Goal: Task Accomplishment & Management: Use online tool/utility

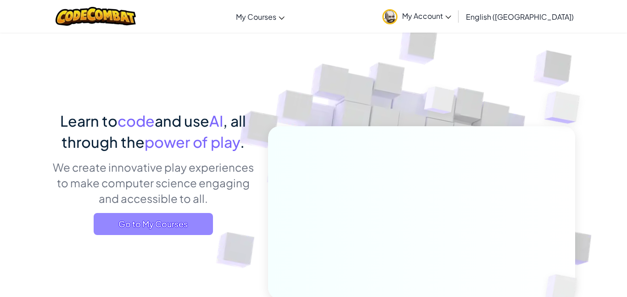
click at [160, 225] on span "Go to My Courses" at bounding box center [153, 224] width 119 height 22
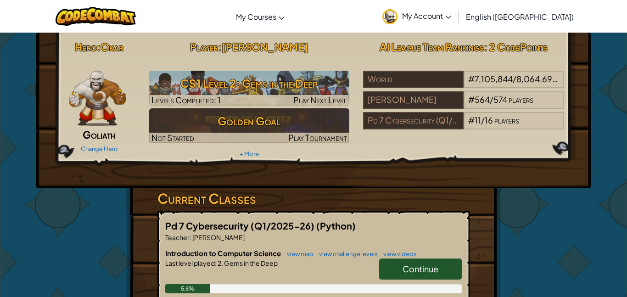
click at [428, 266] on span "Continue" at bounding box center [420, 268] width 36 height 11
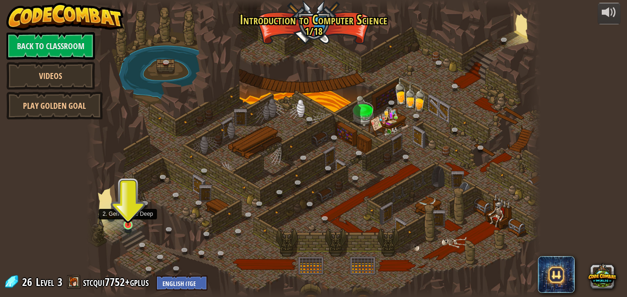
click at [123, 217] on img at bounding box center [127, 213] width 11 height 25
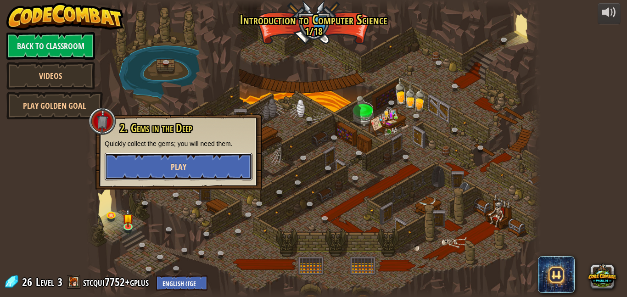
click at [178, 163] on span "Play" at bounding box center [179, 166] width 16 height 11
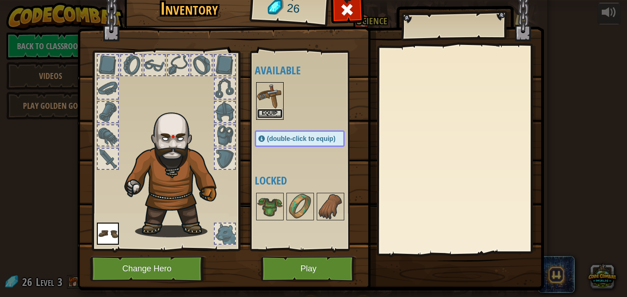
click at [271, 110] on button "Equip" at bounding box center [270, 114] width 26 height 10
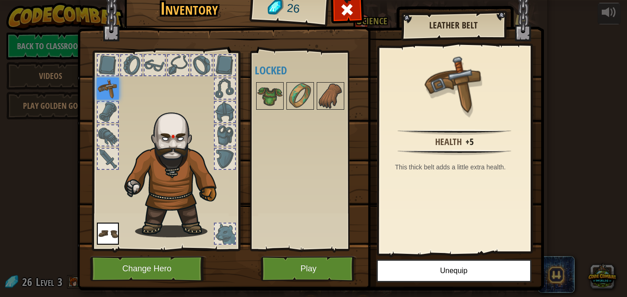
click at [115, 115] on div at bounding box center [108, 112] width 20 height 20
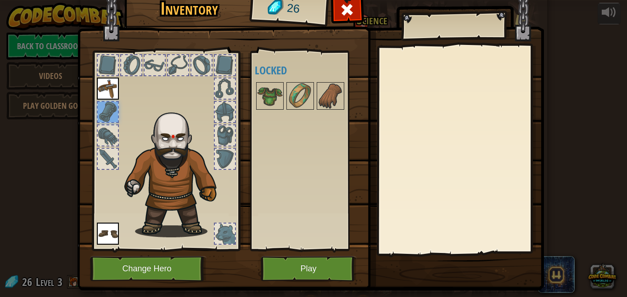
click at [113, 66] on div at bounding box center [108, 65] width 20 height 20
click at [330, 98] on img at bounding box center [330, 96] width 26 height 26
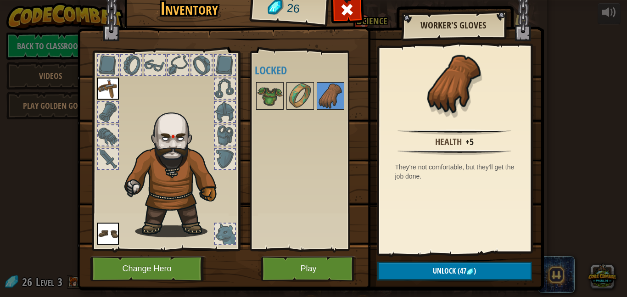
click at [298, 75] on h4 "Locked" at bounding box center [309, 70] width 108 height 12
click at [301, 85] on img at bounding box center [300, 96] width 26 height 26
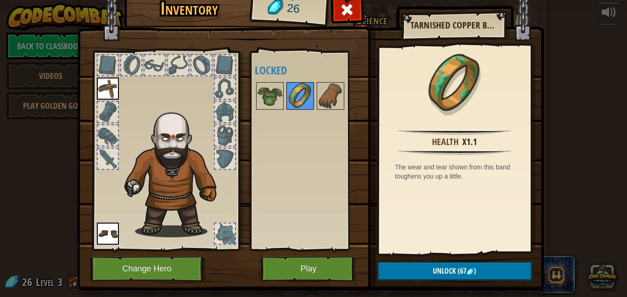
click at [288, 88] on img at bounding box center [300, 96] width 26 height 26
click at [280, 88] on img at bounding box center [270, 96] width 26 height 26
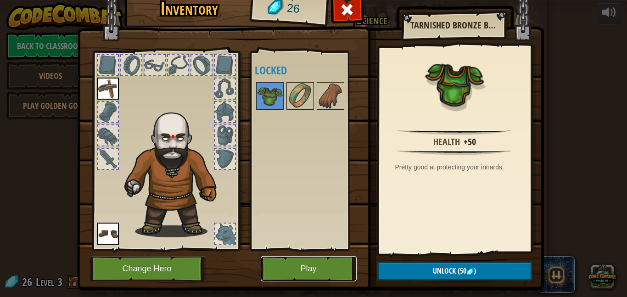
click at [314, 262] on button "Play" at bounding box center [309, 268] width 96 height 25
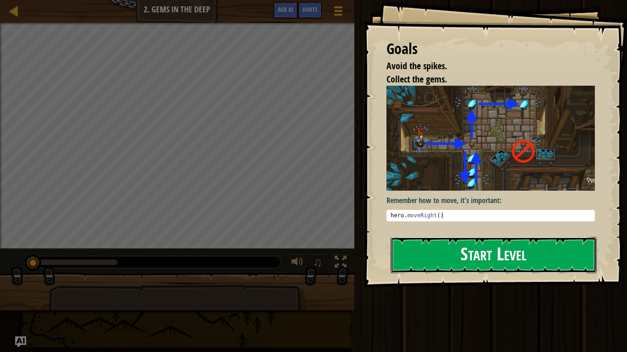
click at [514, 252] on button "Start Level" at bounding box center [493, 255] width 206 height 36
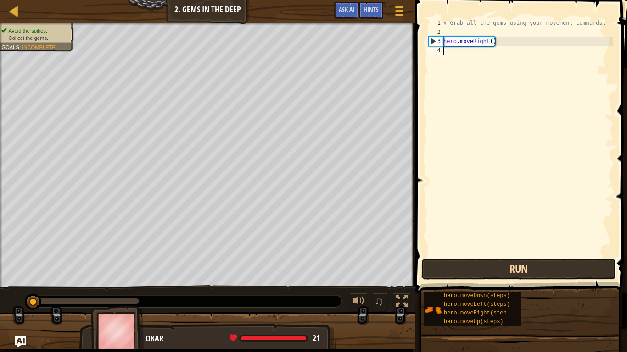
click at [518, 268] on button "Run" at bounding box center [518, 269] width 195 height 21
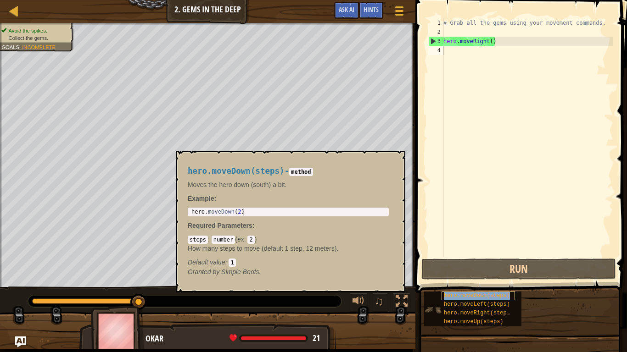
click at [462, 293] on span "hero.moveDown(steps)" at bounding box center [477, 296] width 66 height 6
click at [470, 296] on span "hero.moveDown(steps)" at bounding box center [477, 296] width 66 height 6
click at [464, 296] on span "hero.moveDown(steps)" at bounding box center [477, 296] width 66 height 6
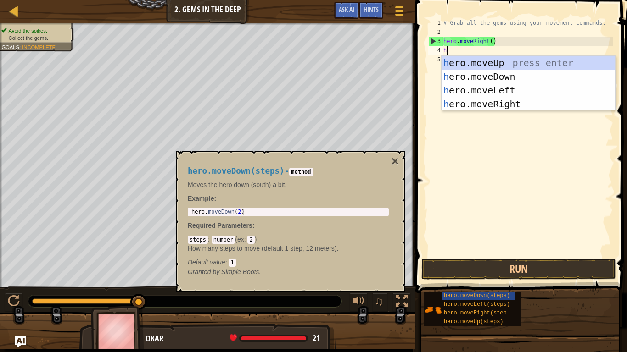
scroll to position [4, 0]
type textarea "he"
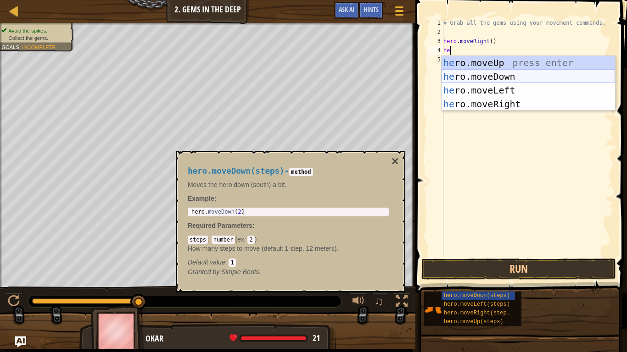
click at [499, 78] on div "he ro.moveUp press enter he ro.moveDown press enter he ro.moveLeft press enter …" at bounding box center [527, 97] width 173 height 83
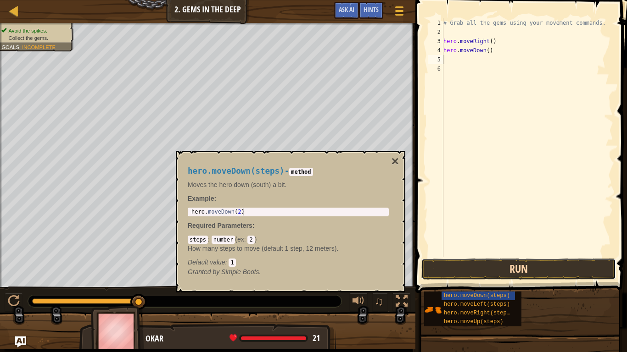
click at [528, 272] on button "Run" at bounding box center [518, 269] width 195 height 21
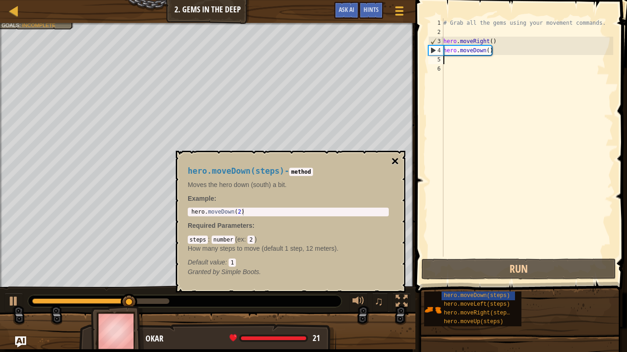
click at [397, 160] on button "×" at bounding box center [394, 161] width 7 height 13
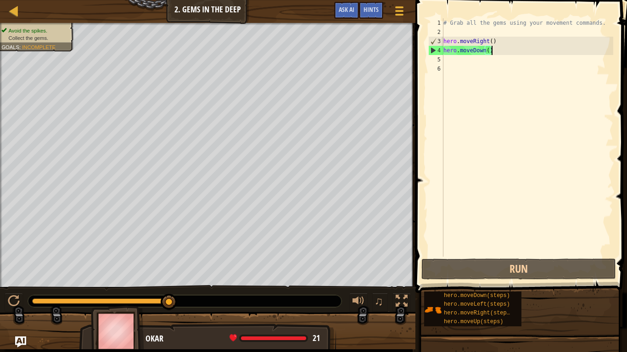
click at [500, 48] on div "# Grab all the gems using your movement commands. hero . moveRight ( ) hero . m…" at bounding box center [527, 146] width 172 height 257
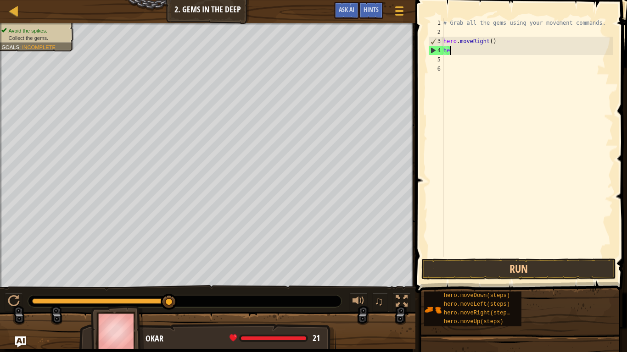
type textarea "h"
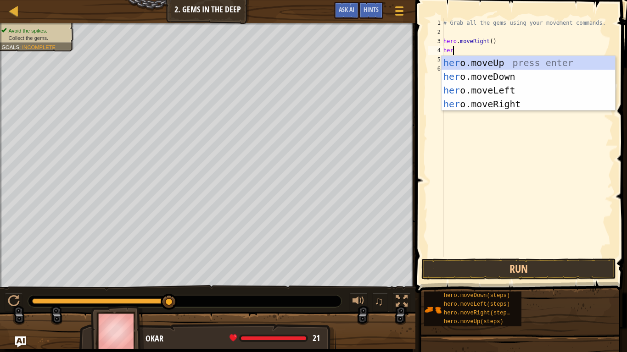
type textarea "here"
click at [497, 61] on div "her o.mov e Up press enter her o.mov e Down press enter her o.mov e Left press …" at bounding box center [527, 97] width 173 height 83
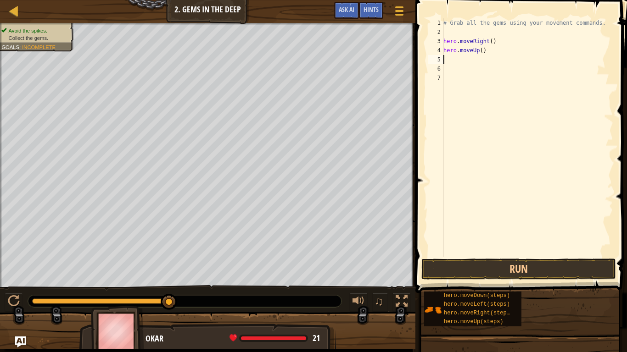
scroll to position [4, 0]
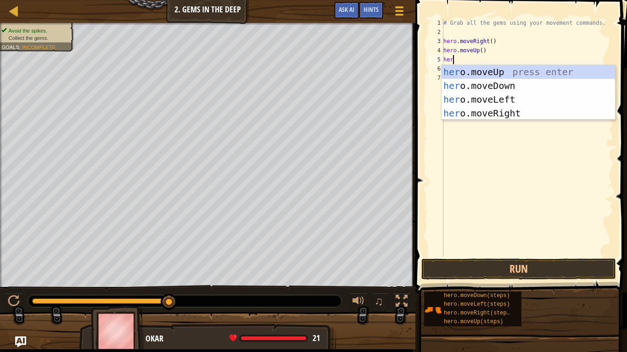
type textarea "here"
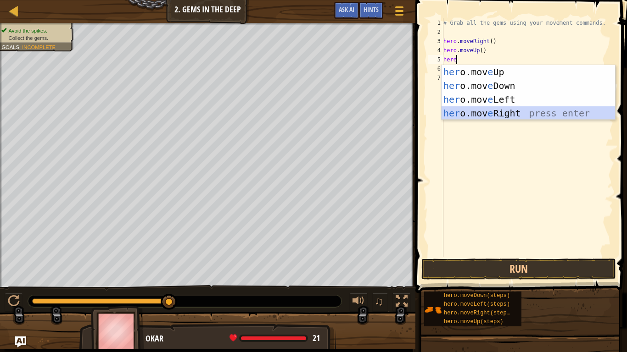
click at [476, 109] on div "her o.mov e Up press enter her o.mov e Down press enter her o.mov e Left press …" at bounding box center [527, 106] width 173 height 83
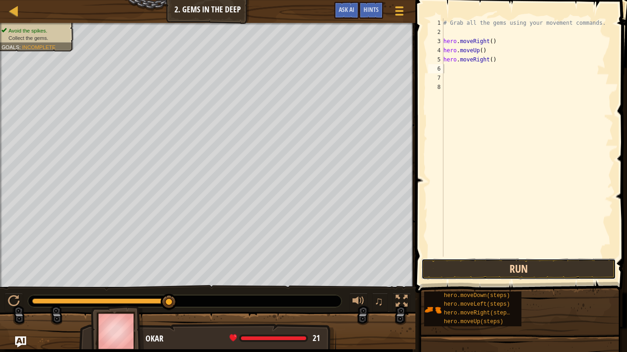
click at [505, 264] on button "Run" at bounding box center [518, 269] width 195 height 21
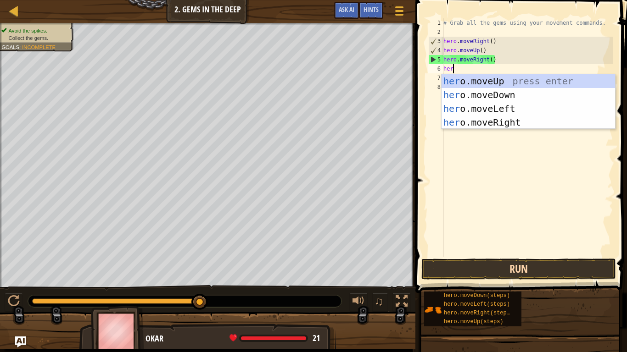
type textarea "hero"
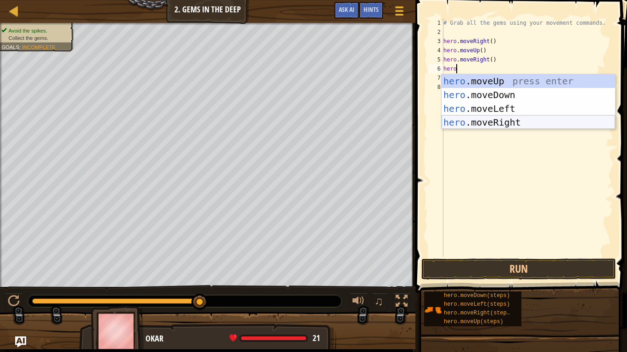
click at [520, 117] on div "hero .moveUp press enter hero .moveDown press enter hero .moveLeft press enter …" at bounding box center [527, 115] width 173 height 83
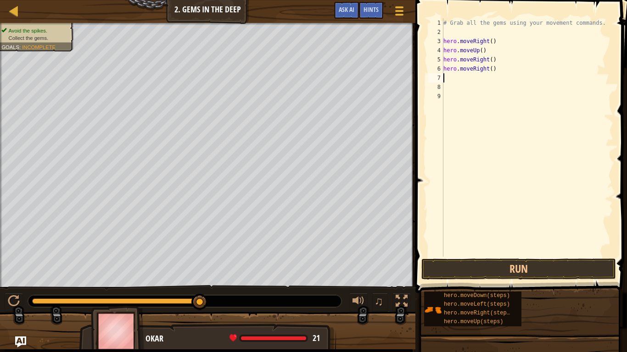
scroll to position [4, 0]
click at [526, 269] on button "Run" at bounding box center [518, 269] width 195 height 21
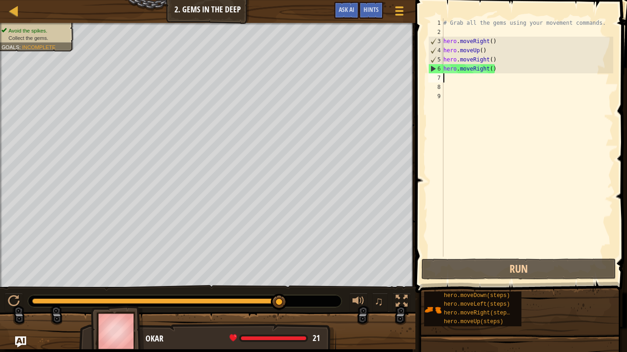
click at [500, 75] on div "# Grab all the gems using your movement commands. hero . moveRight ( ) hero . m…" at bounding box center [527, 146] width 172 height 257
click at [498, 69] on div "# Grab all the gems using your movement commands. hero . moveRight ( ) hero . m…" at bounding box center [527, 146] width 172 height 257
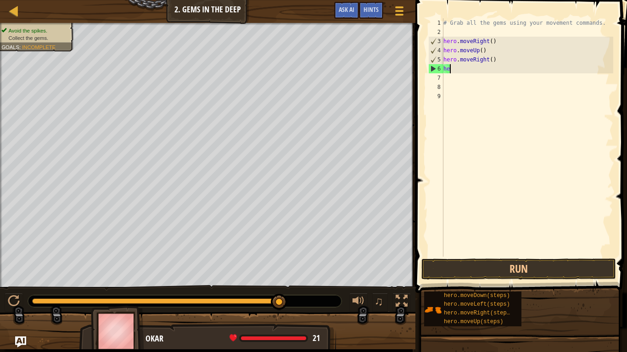
type textarea "h"
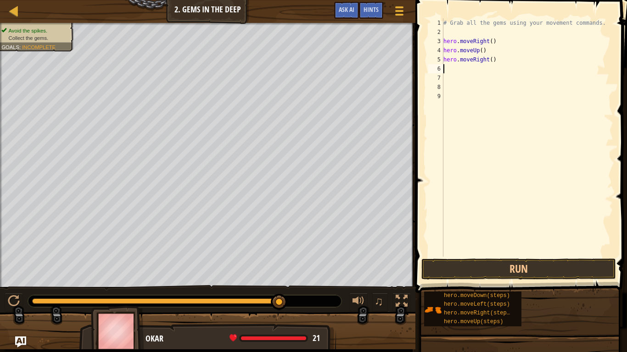
type textarea "h"
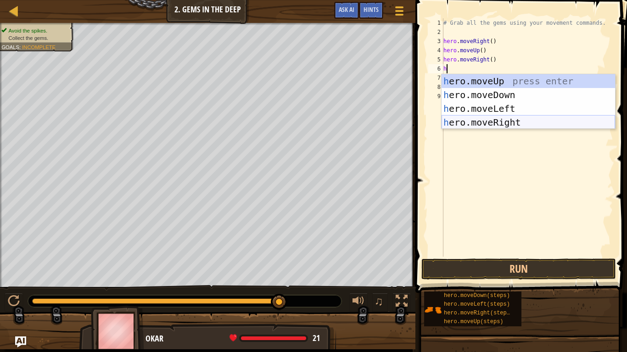
click at [486, 124] on div "h ero.moveUp press enter h ero.moveDown press enter h ero.moveLeft press enter …" at bounding box center [527, 115] width 173 height 83
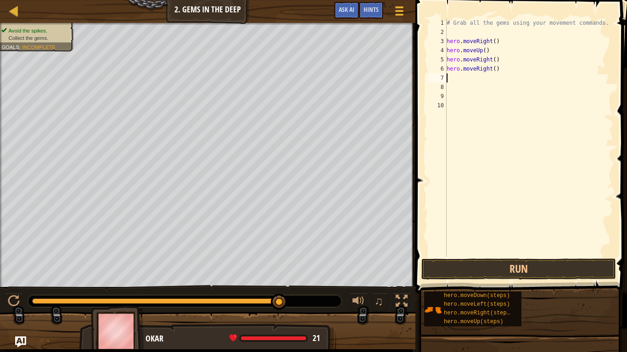
click at [517, 257] on span at bounding box center [521, 133] width 219 height 320
click at [519, 262] on button "Run" at bounding box center [518, 269] width 195 height 21
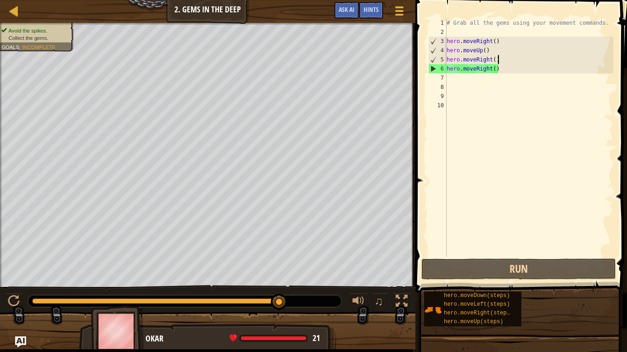
click at [503, 63] on div "# Grab all the gems using your movement commands. hero . moveRight ( ) hero . m…" at bounding box center [529, 146] width 168 height 257
click at [506, 71] on div "# Grab all the gems using your movement commands. hero . moveRight ( ) hero . m…" at bounding box center [529, 146] width 168 height 257
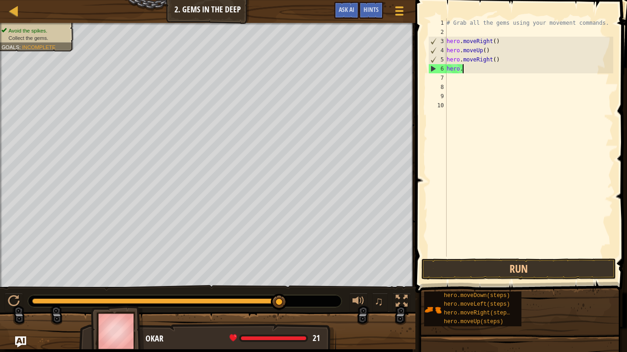
type textarea "h"
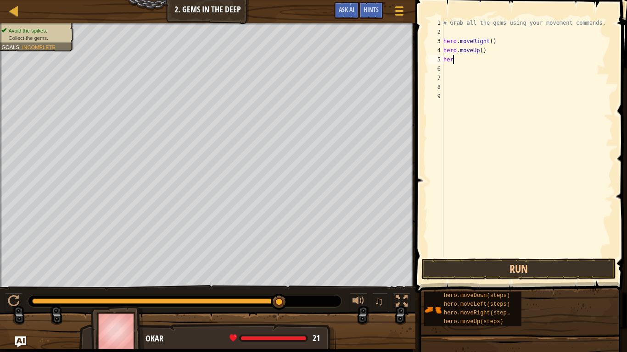
type textarea "h"
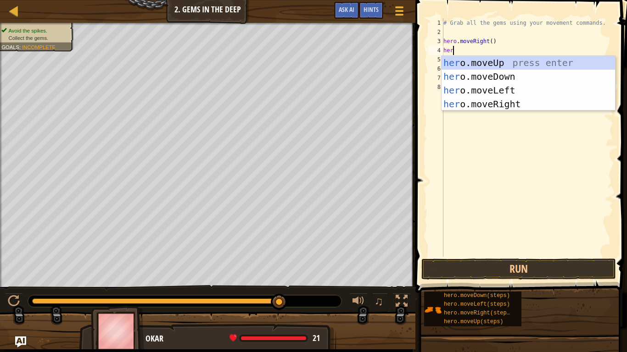
type textarea "here"
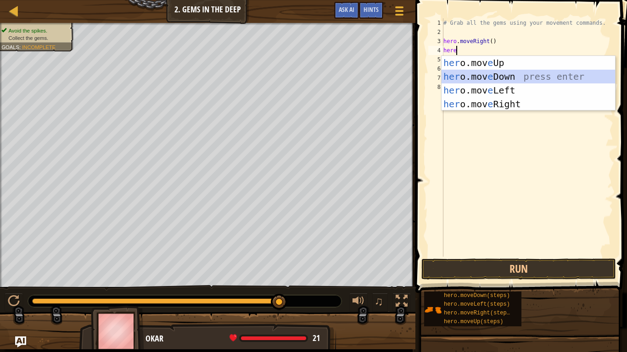
click at [512, 77] on div "her o.mov e Up press enter her o.mov e Down press enter her o.mov e Left press …" at bounding box center [527, 97] width 173 height 83
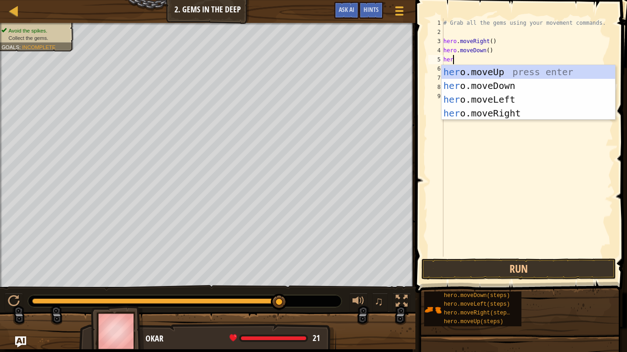
type textarea "here"
click at [509, 72] on div "her o.mov e Up press enter her o.mov e Down press enter her o.mov e Left press …" at bounding box center [527, 106] width 173 height 83
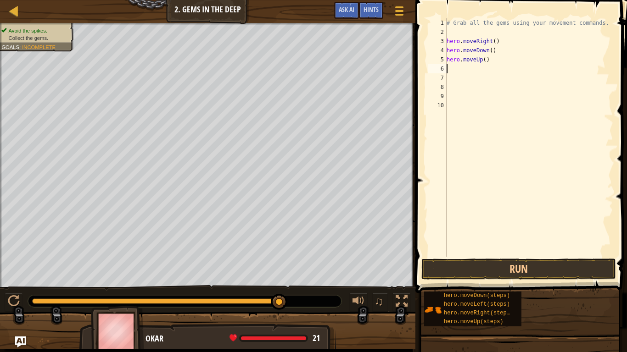
scroll to position [4, 0]
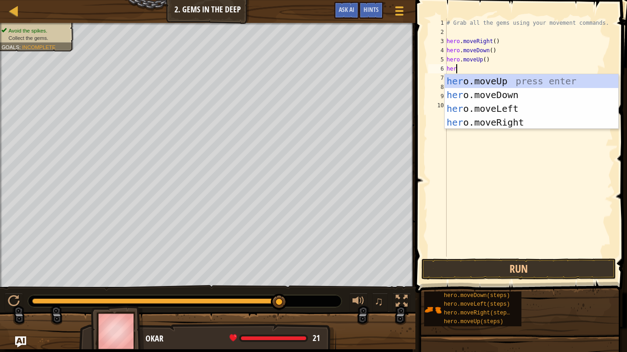
type textarea "here"
click at [520, 82] on div "her o.mov e Up press enter her o.mov e Down press enter her o.mov e Left press …" at bounding box center [531, 115] width 173 height 83
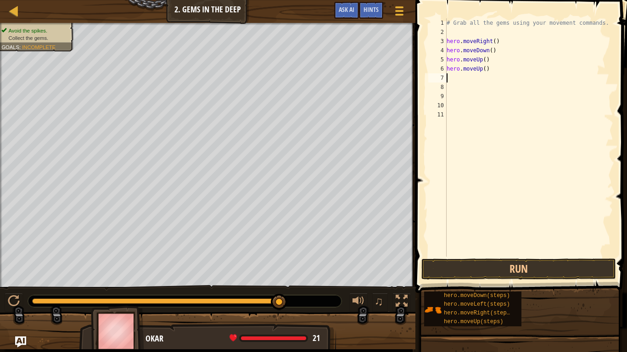
scroll to position [4, 0]
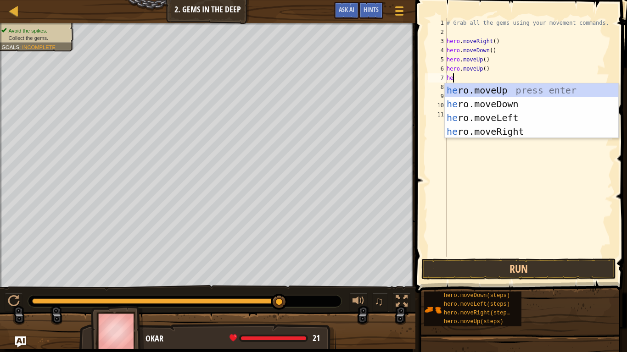
type textarea "here"
click at [508, 127] on div "her o.mov e Up press enter her o.mov e Down press enter her o.mov e Left press …" at bounding box center [531, 124] width 173 height 83
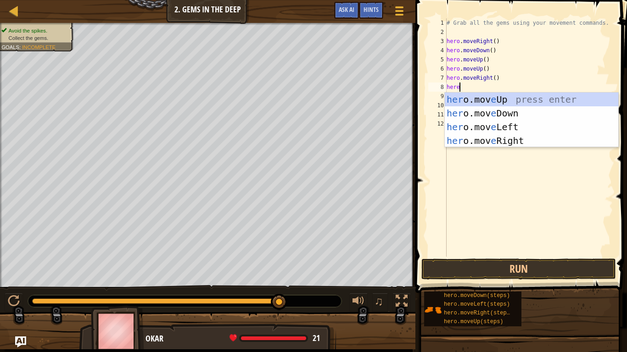
type textarea "her"
click at [514, 139] on div "her o.moveUp press enter her o.moveDown press enter her o.moveLeft press enter …" at bounding box center [531, 134] width 173 height 83
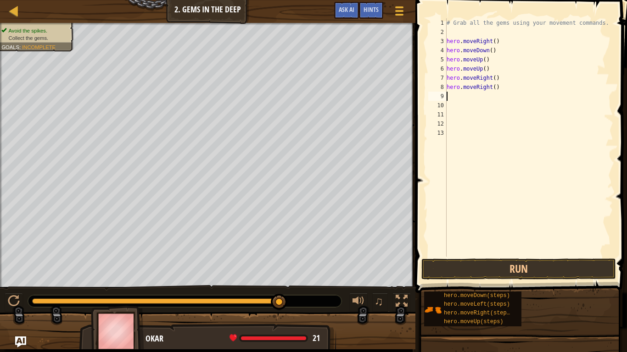
scroll to position [4, 0]
click at [516, 269] on button "Run" at bounding box center [518, 269] width 195 height 21
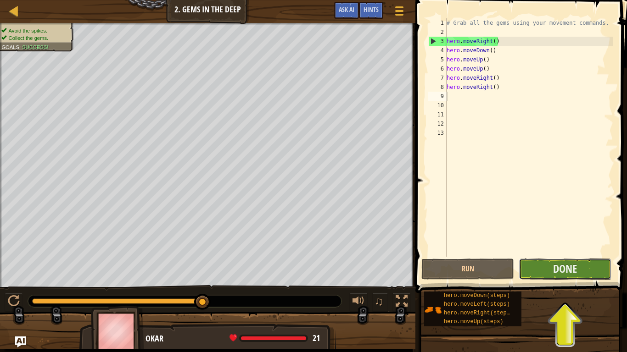
click at [578, 267] on button "Done" at bounding box center [564, 269] width 93 height 21
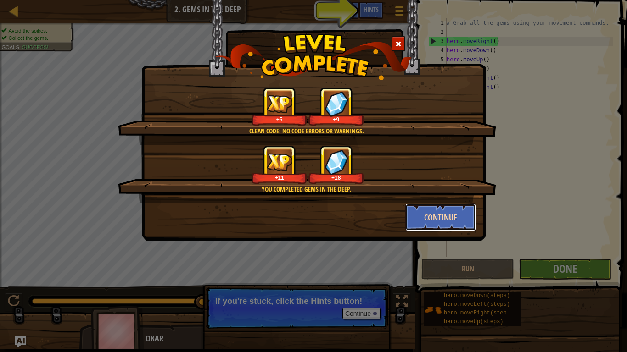
click at [446, 212] on button "Continue" at bounding box center [440, 218] width 71 height 28
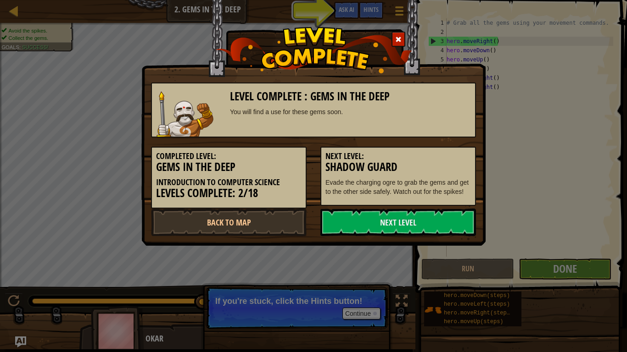
click at [446, 215] on link "Next Level" at bounding box center [398, 223] width 156 height 28
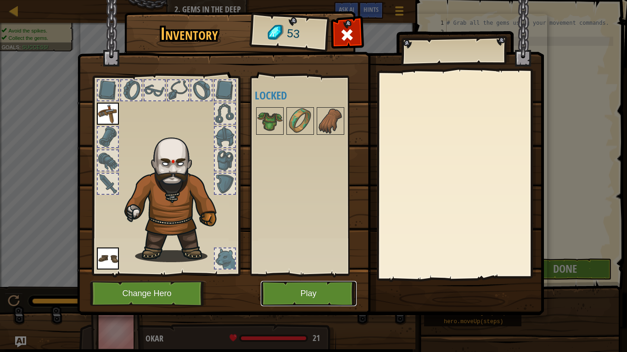
click at [311, 294] on button "Play" at bounding box center [309, 293] width 96 height 25
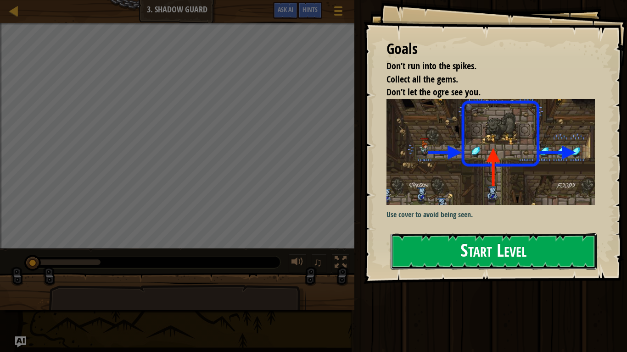
click at [478, 248] on button "Start Level" at bounding box center [493, 252] width 206 height 36
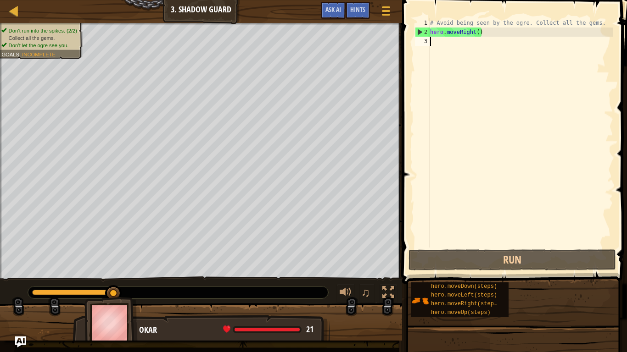
type textarea "h"
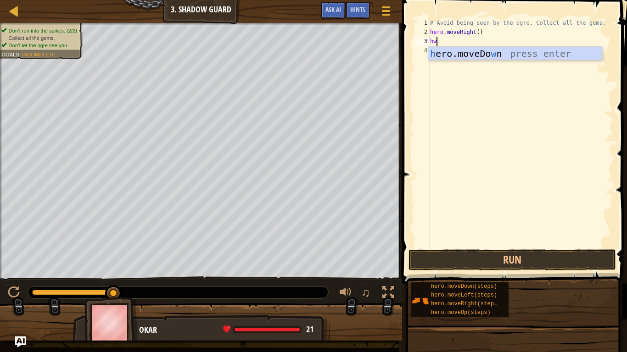
scroll to position [4, 0]
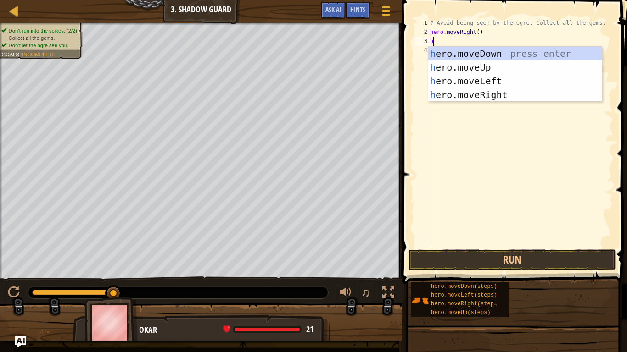
type textarea "her"
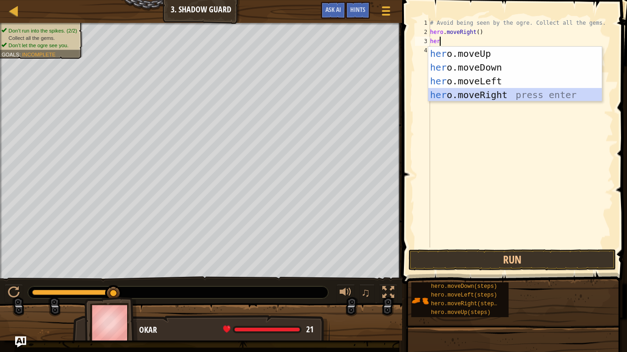
click at [495, 94] on div "her o.moveUp press enter her o.moveDown press enter her o.moveLeft press enter …" at bounding box center [514, 88] width 173 height 83
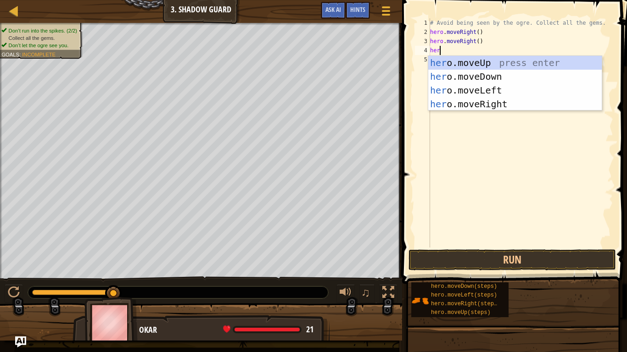
scroll to position [4, 1]
type textarea "hero"
click at [485, 77] on div "hero .moveUp press enter hero .moveDown press enter hero .moveLeft press enter …" at bounding box center [514, 97] width 173 height 83
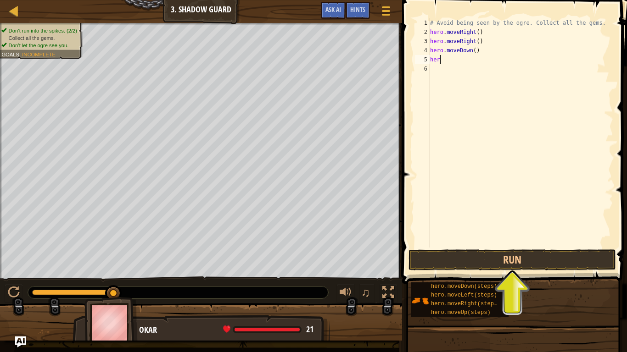
scroll to position [4, 0]
type textarea "h"
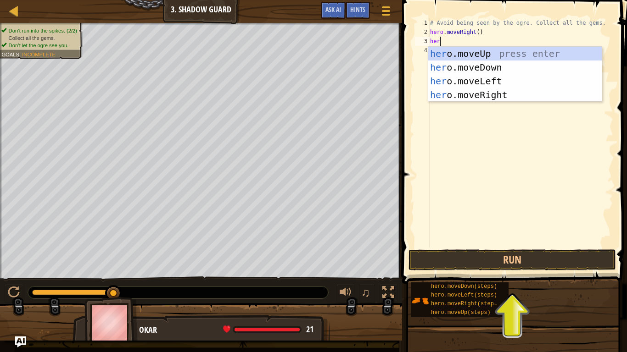
type textarea "here"
click at [465, 55] on div "her o.mov e Up press enter her o.mov e Down press enter her o.mov e Left press …" at bounding box center [514, 88] width 173 height 83
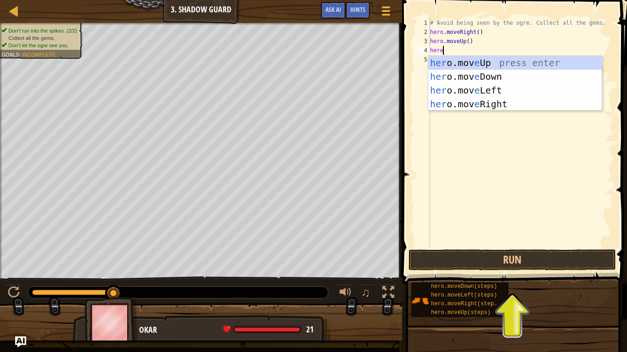
click at [473, 51] on div "# Avoid being seen by the ogre. Collect all the gems. hero . moveRight ( ) hero…" at bounding box center [520, 142] width 185 height 248
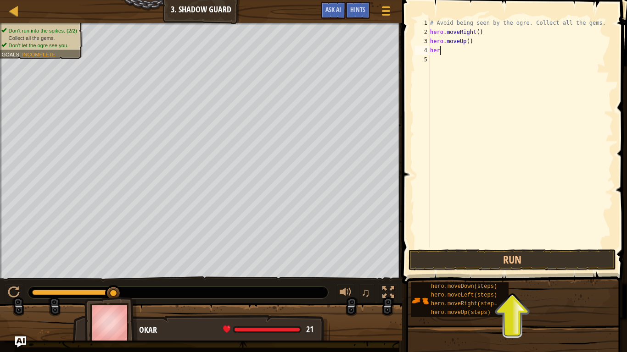
type textarea "hero"
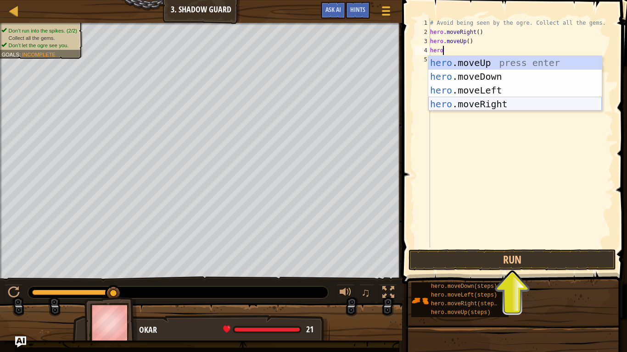
click at [477, 99] on div "hero .moveUp press enter hero .moveDown press enter hero .moveLeft press enter …" at bounding box center [514, 97] width 173 height 83
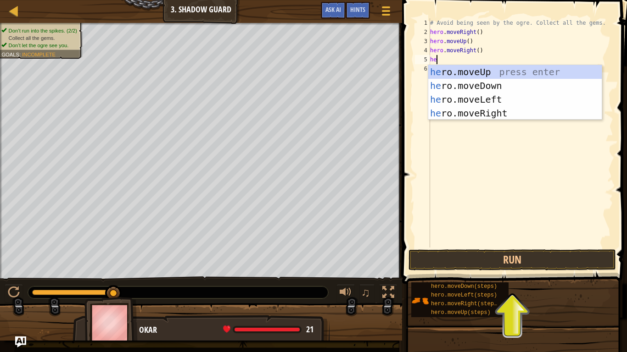
type textarea "hero"
click at [478, 84] on div "hero .moveUp press enter hero .moveDown press enter hero .moveLeft press enter …" at bounding box center [514, 106] width 173 height 83
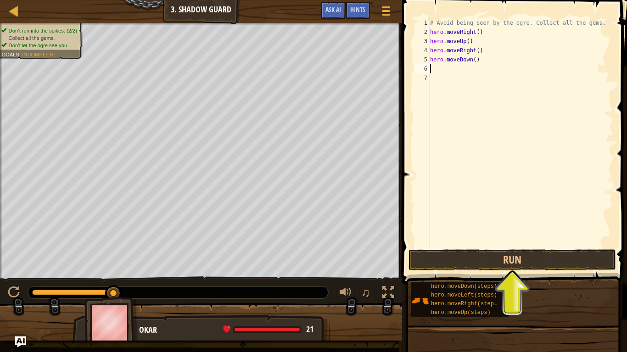
scroll to position [4, 0]
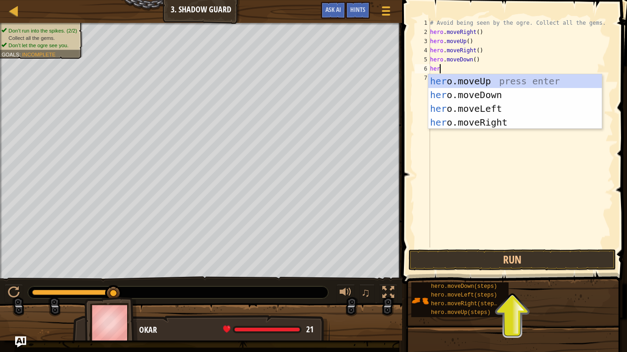
type textarea "hero"
click at [498, 121] on div "hero .moveUp press enter hero .moveDown press enter hero .moveLeft press enter …" at bounding box center [514, 115] width 173 height 83
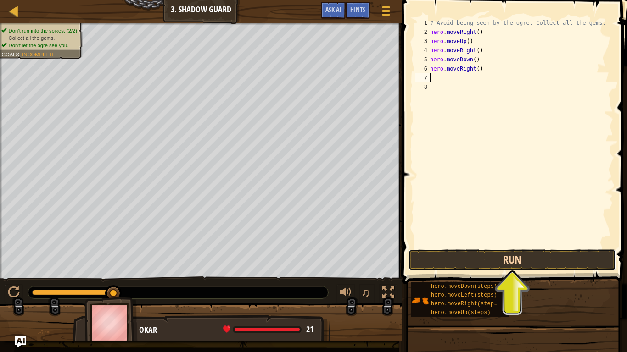
click at [552, 254] on button "Run" at bounding box center [511, 260] width 207 height 21
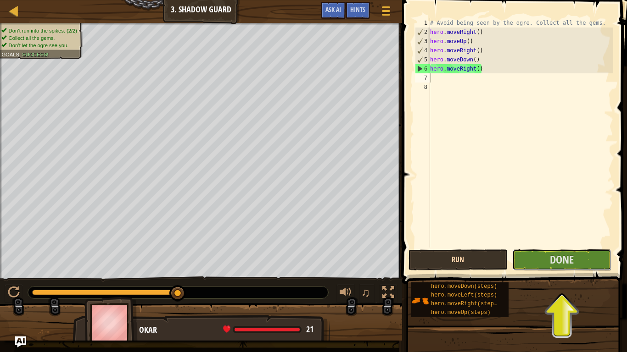
click at [552, 254] on span "Done" at bounding box center [562, 259] width 24 height 15
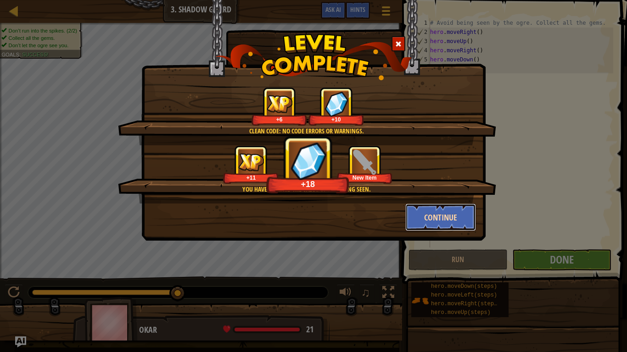
click at [462, 217] on button "Continue" at bounding box center [440, 218] width 71 height 28
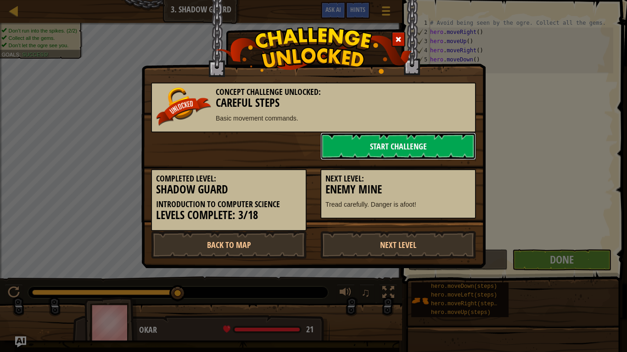
click at [400, 147] on link "Start Challenge" at bounding box center [398, 147] width 156 height 28
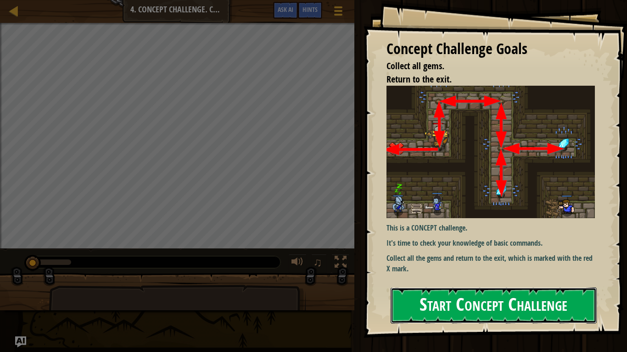
click at [498, 296] on button "Start Concept Challenge" at bounding box center [493, 306] width 206 height 36
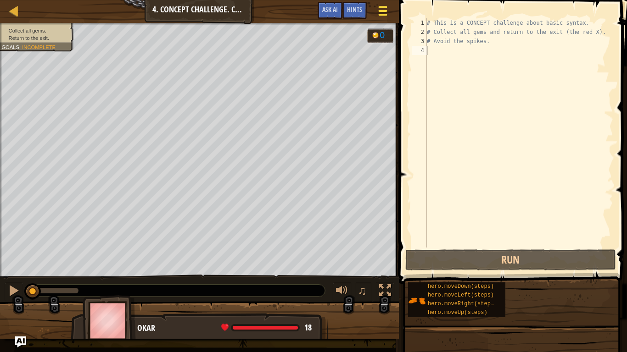
click at [383, 6] on div at bounding box center [382, 10] width 12 height 13
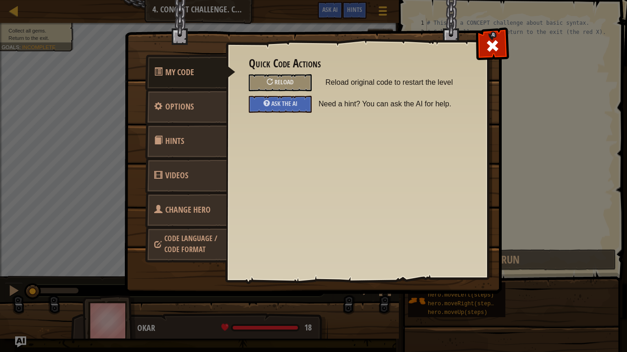
click at [188, 205] on span "Change Hero" at bounding box center [187, 209] width 45 height 11
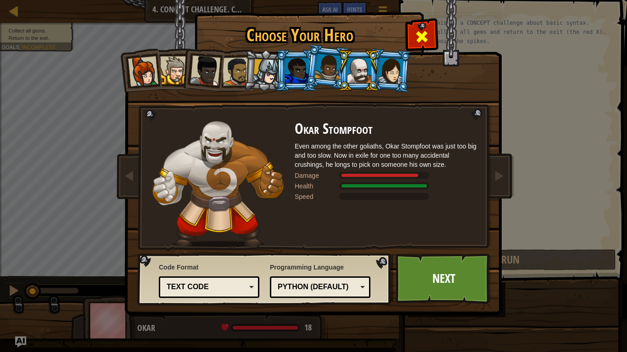
click at [417, 32] on span at bounding box center [421, 36] width 15 height 15
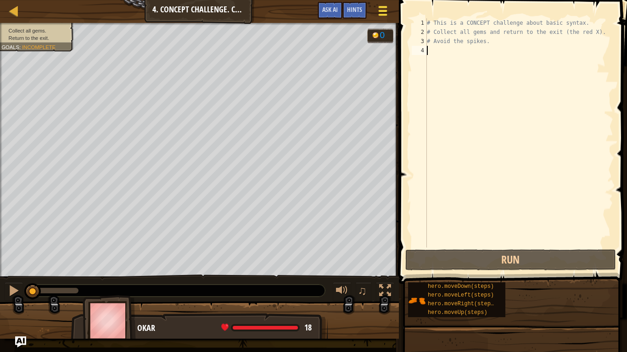
click at [385, 11] on span at bounding box center [382, 11] width 9 height 2
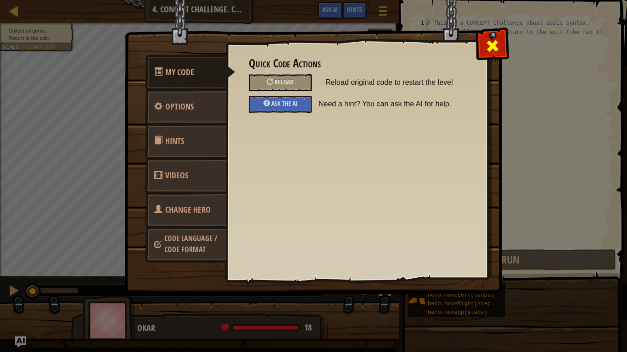
click at [497, 43] on span at bounding box center [492, 46] width 15 height 15
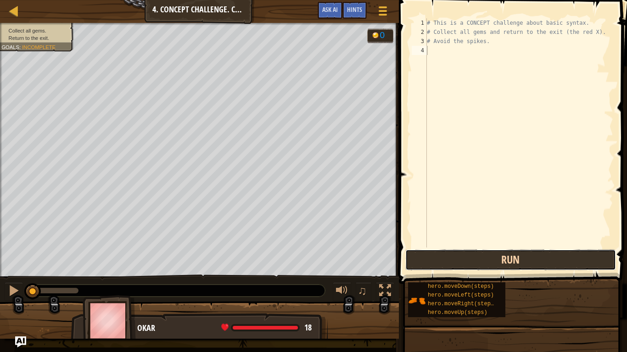
click at [515, 259] on button "Run" at bounding box center [510, 260] width 211 height 21
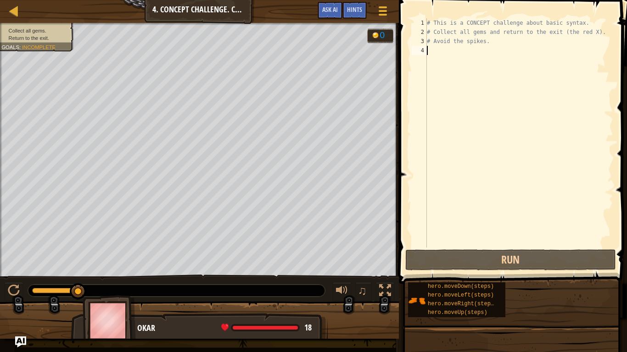
scroll to position [4, 0]
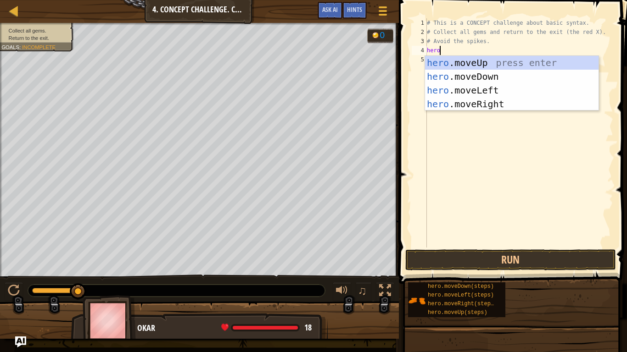
type textarea "hero"
click at [472, 62] on div "hero .moveUp press enter hero .moveDown press enter hero .moveLeft press enter …" at bounding box center [511, 97] width 173 height 83
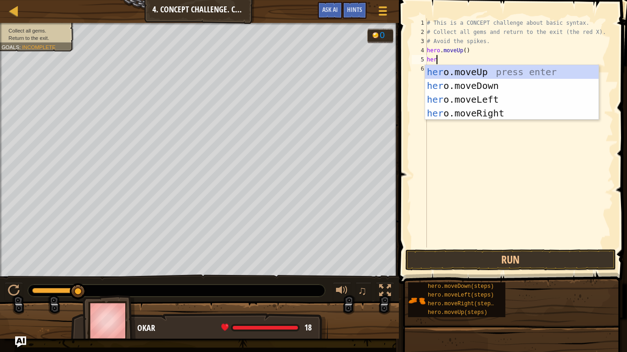
type textarea "hero"
click at [484, 112] on div "hero .moveUp press enter hero .moveDown press enter hero .moveLeft press enter …" at bounding box center [511, 106] width 173 height 83
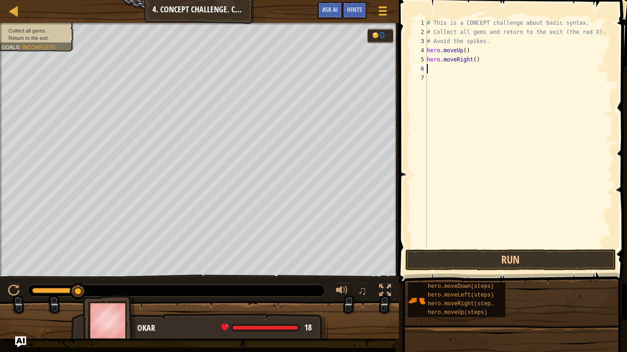
scroll to position [4, 0]
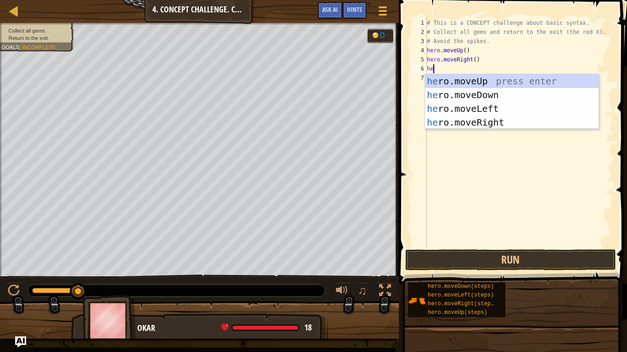
type textarea "hero"
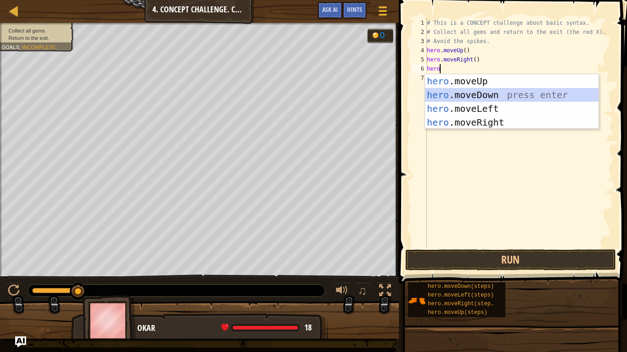
click at [495, 96] on div "hero .moveUp press enter hero .moveDown press enter hero .moveLeft press enter …" at bounding box center [511, 115] width 173 height 83
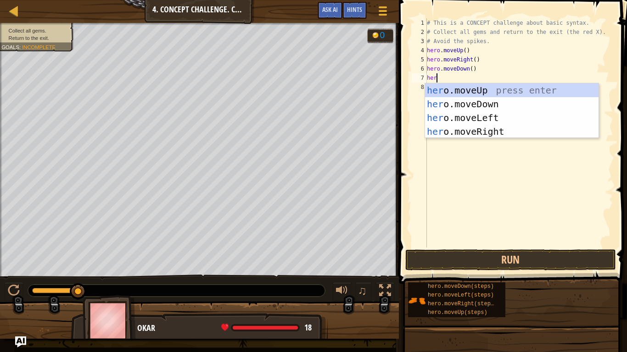
type textarea "hero"
click at [491, 136] on div "hero .moveUp press enter hero .moveDown press enter hero .moveLeft press enter …" at bounding box center [511, 124] width 173 height 83
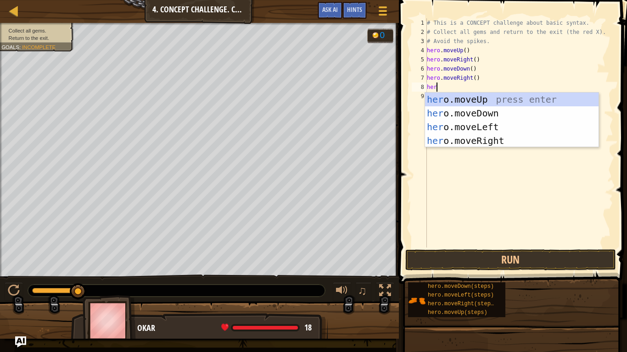
type textarea "hero"
click at [488, 128] on div "hero .moveUp press enter hero .moveDown press enter hero .moveLeft press enter …" at bounding box center [511, 134] width 173 height 83
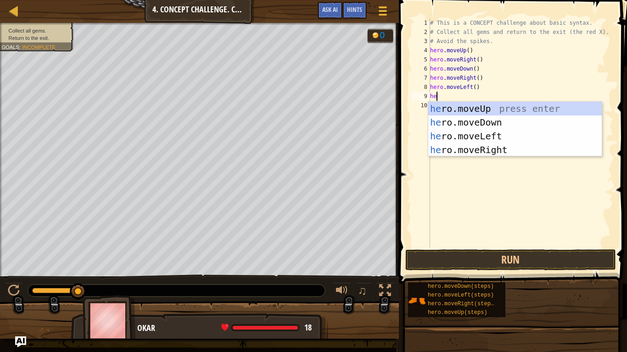
type textarea "hero"
click at [477, 116] on div "hero .moveUp press enter hero .moveDown press enter hero .moveLeft press enter …" at bounding box center [514, 143] width 173 height 83
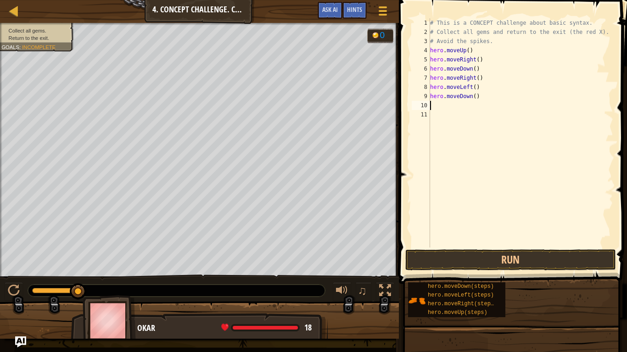
scroll to position [4, 0]
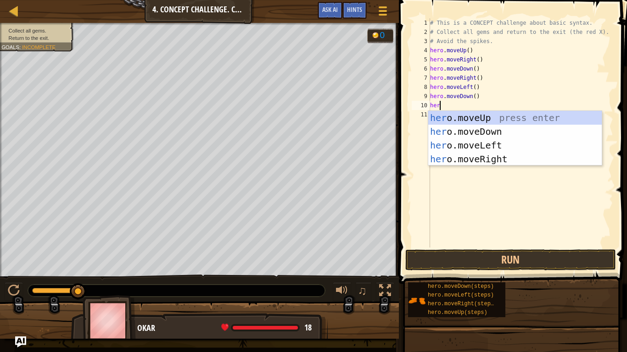
type textarea "hero"
click at [475, 112] on div "hero .moveUp press enter hero .moveDown press enter hero .moveLeft press enter …" at bounding box center [514, 152] width 173 height 83
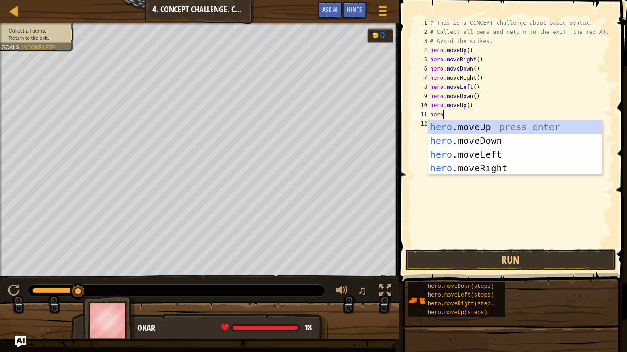
type textarea "hero"
click at [486, 128] on div "hero .moveUp press enter hero .moveDown press enter hero .moveLeft press enter …" at bounding box center [514, 161] width 173 height 83
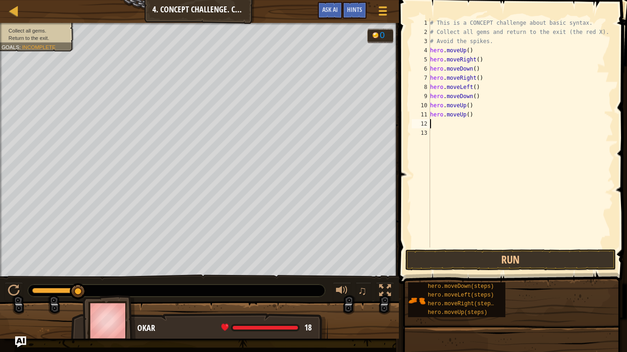
scroll to position [4, 0]
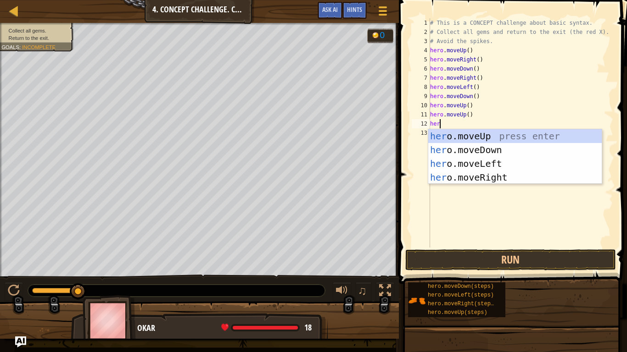
type textarea "hero"
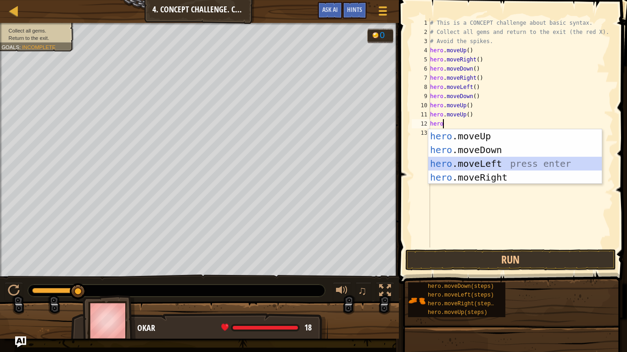
click at [484, 167] on div "hero .moveUp press enter hero .moveDown press enter hero .moveLeft press enter …" at bounding box center [514, 170] width 173 height 83
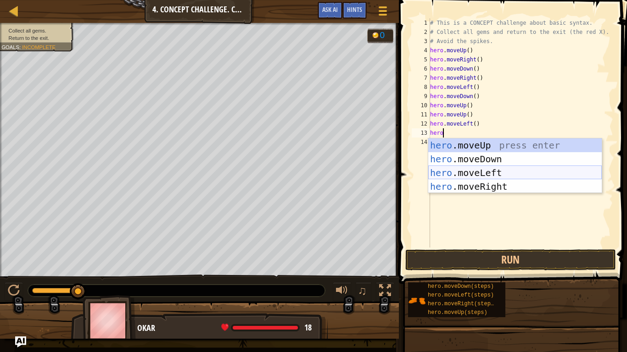
scroll to position [4, 2]
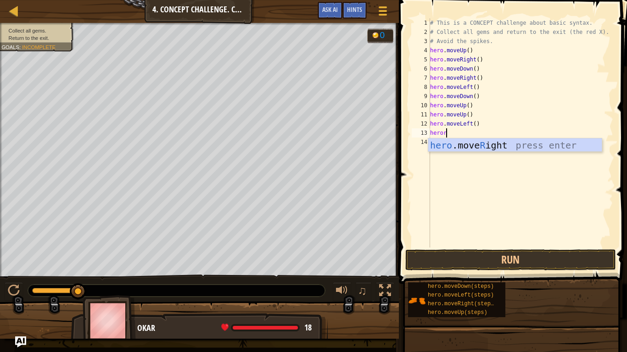
type textarea "hero"
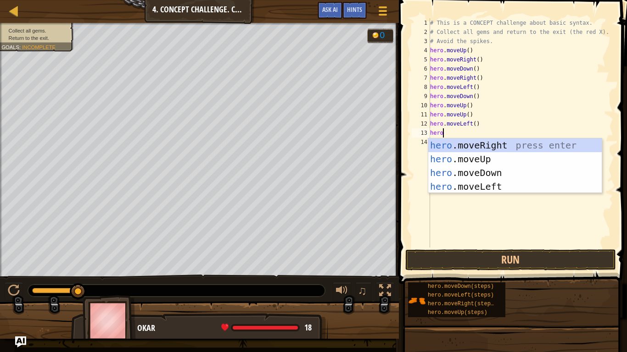
scroll to position [4, 1]
click at [504, 167] on div "hero .moveRight press enter hero .moveUp press enter hero .moveDown press enter…" at bounding box center [514, 180] width 173 height 83
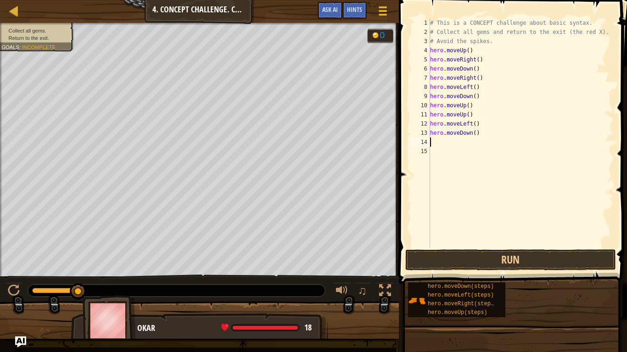
scroll to position [4, 0]
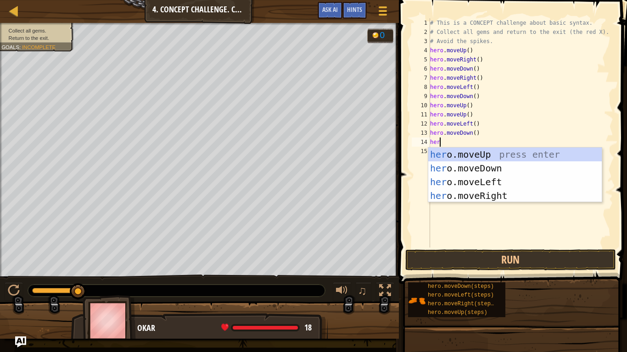
type textarea "hero"
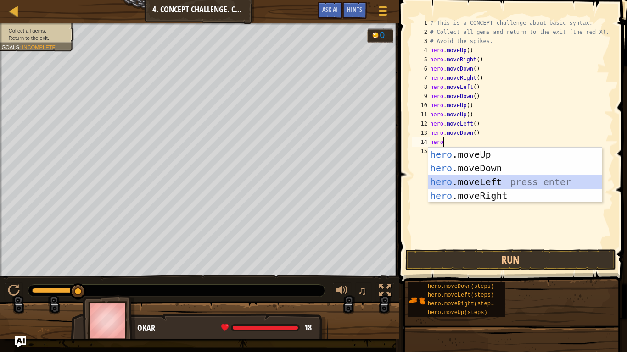
click at [513, 181] on div "hero .moveUp press enter hero .moveDown press enter hero .moveLeft press enter …" at bounding box center [514, 189] width 173 height 83
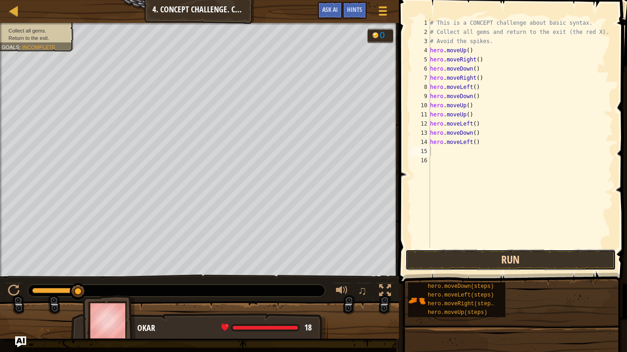
click at [510, 256] on button "Run" at bounding box center [510, 260] width 211 height 21
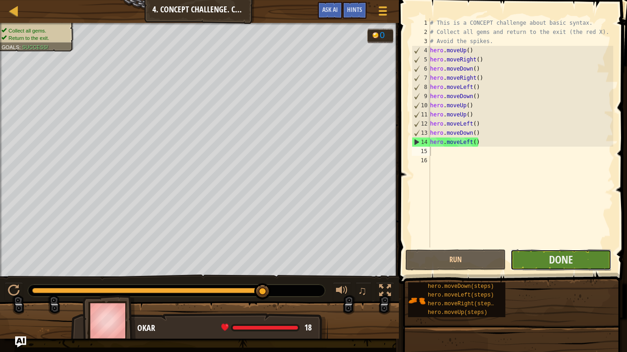
click at [576, 258] on button "Done" at bounding box center [560, 260] width 100 height 21
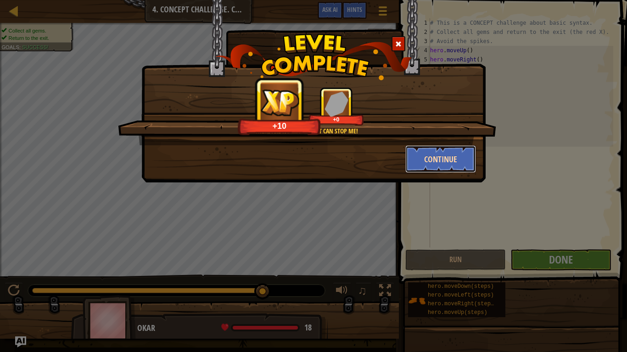
click at [437, 152] on button "Continue" at bounding box center [440, 159] width 71 height 28
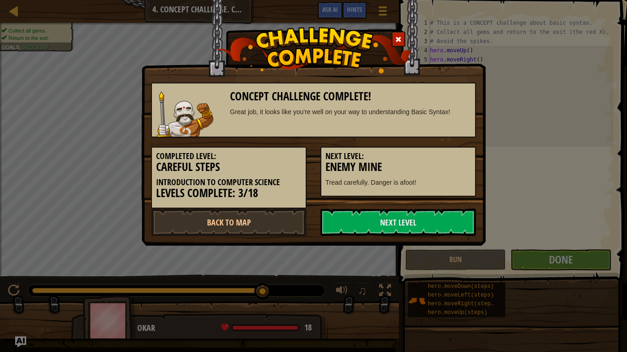
click at [441, 156] on h5 "Next Level:" at bounding box center [397, 156] width 145 height 9
click at [392, 218] on link "Next Level" at bounding box center [398, 223] width 156 height 28
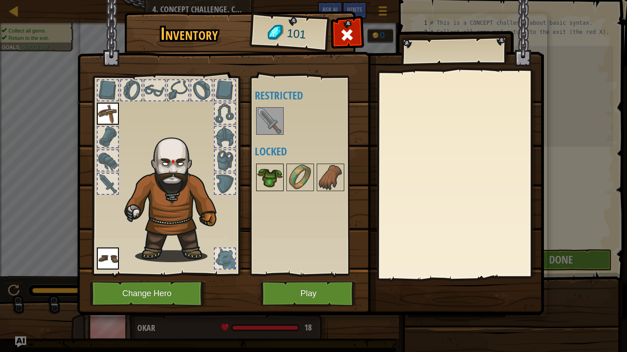
click at [264, 186] on img at bounding box center [270, 178] width 26 height 26
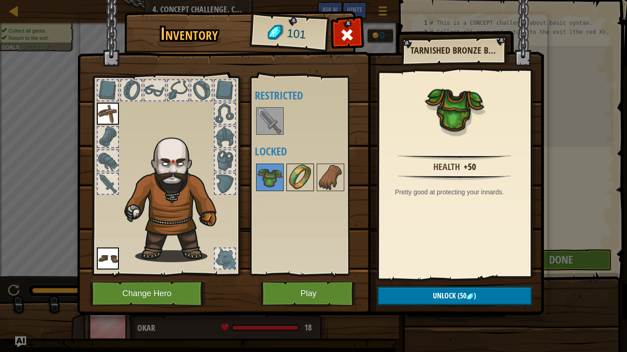
click at [311, 173] on img at bounding box center [300, 178] width 26 height 26
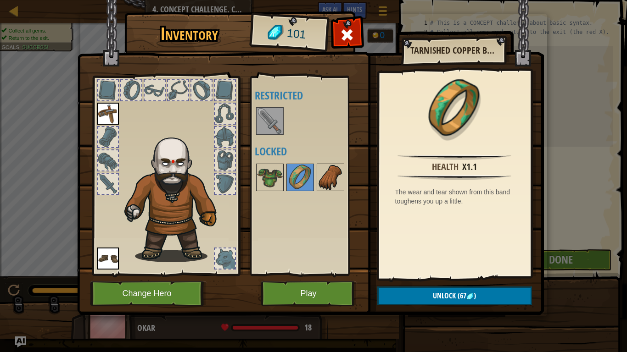
click at [327, 172] on img at bounding box center [330, 178] width 26 height 26
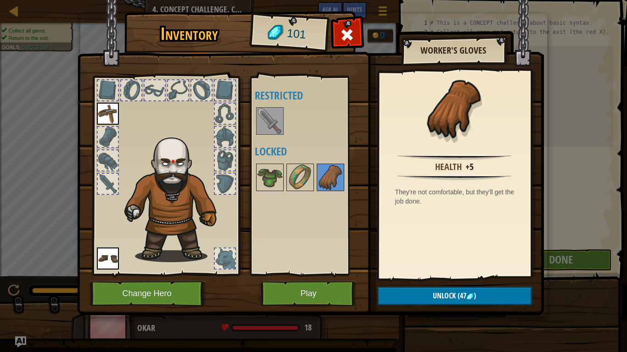
click at [276, 142] on div "Available Equip Equip (double-click to equip) Restricted Locked" at bounding box center [309, 175] width 108 height 191
click at [267, 131] on img at bounding box center [270, 121] width 26 height 26
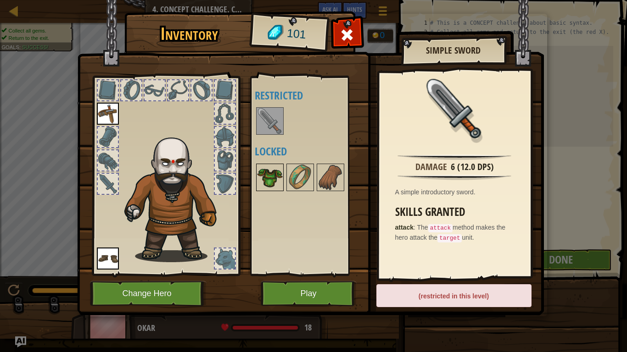
click at [274, 178] on img at bounding box center [270, 178] width 26 height 26
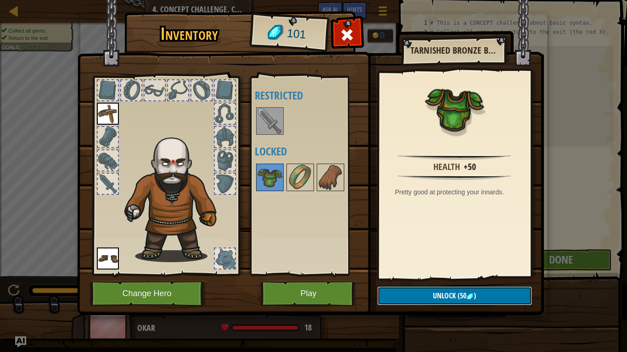
click at [469, 296] on img at bounding box center [469, 296] width 7 height 7
click at [469, 296] on button "Confirm" at bounding box center [454, 296] width 155 height 19
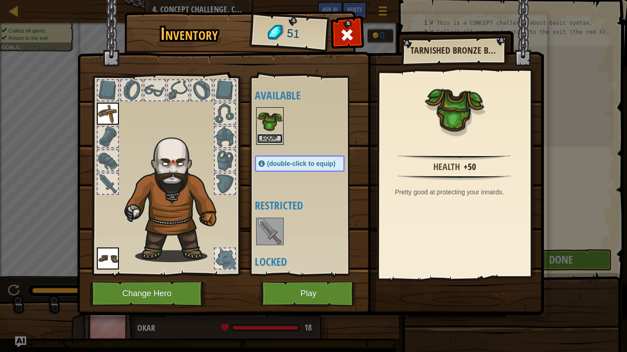
click at [265, 138] on button "Equip" at bounding box center [270, 139] width 26 height 10
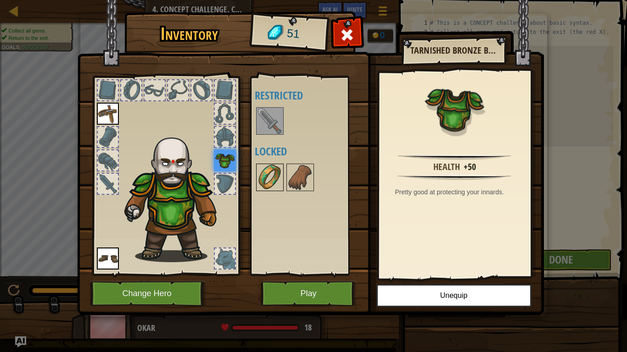
click at [261, 176] on img at bounding box center [270, 178] width 26 height 26
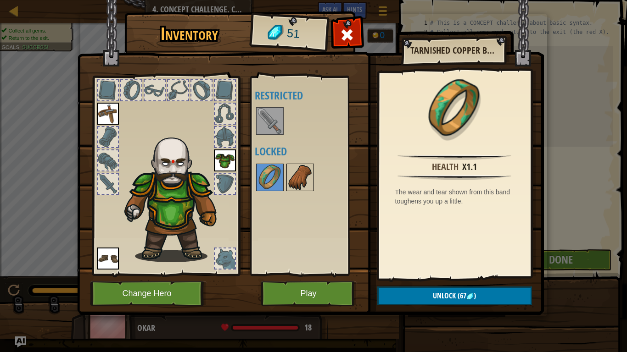
click at [295, 180] on img at bounding box center [300, 178] width 26 height 26
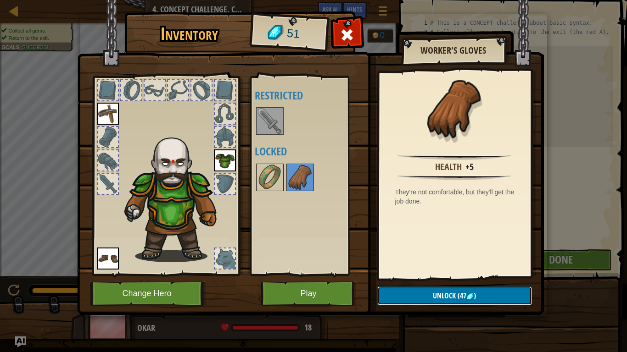
click at [453, 292] on span "Unlock" at bounding box center [444, 296] width 23 height 10
click at [468, 296] on button "Confirm" at bounding box center [454, 296] width 155 height 19
